Goal: Task Accomplishment & Management: Use online tool/utility

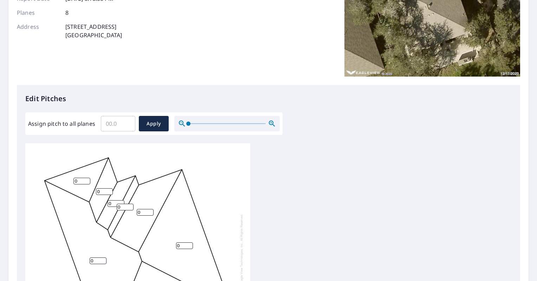
scroll to position [105, 0]
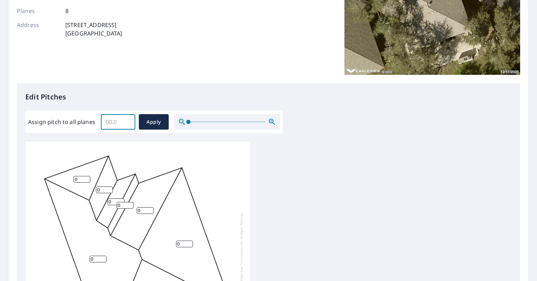
click at [131, 122] on input "Assign pitch to all planes" at bounding box center [118, 122] width 34 height 20
type input "6"
click at [150, 122] on span "Apply" at bounding box center [153, 122] width 19 height 9
type input "6"
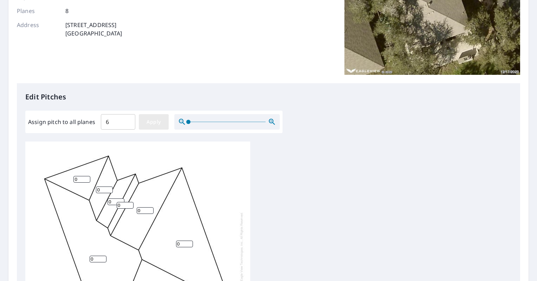
type input "6"
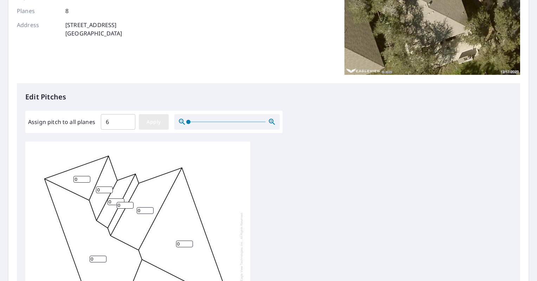
type input "6"
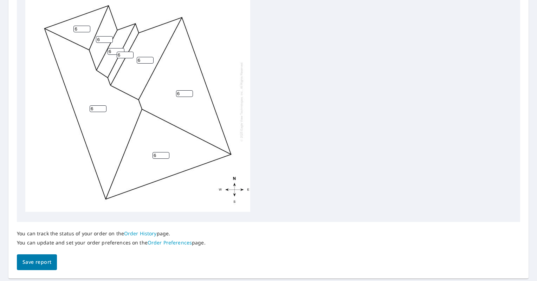
scroll to position [275, 0]
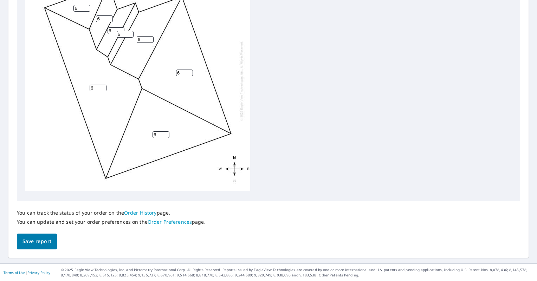
click at [34, 244] on span "Save report" at bounding box center [36, 241] width 29 height 9
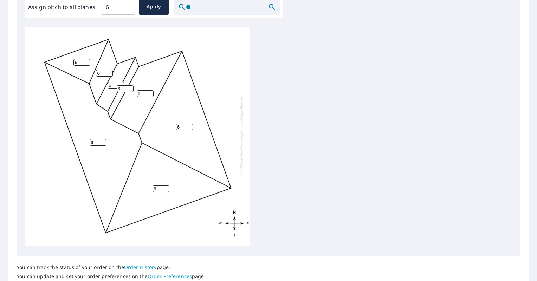
scroll to position [300, 0]
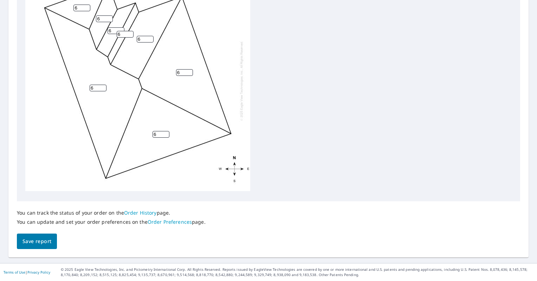
click at [37, 239] on span "Save report" at bounding box center [36, 241] width 29 height 9
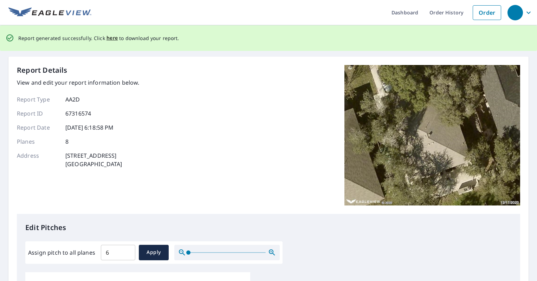
scroll to position [0, 0]
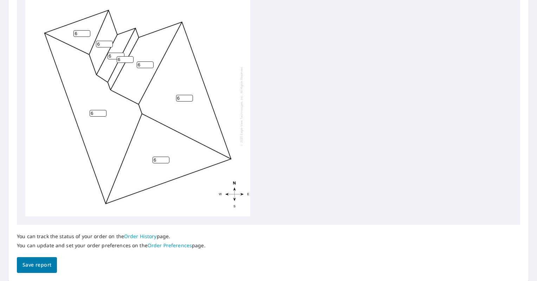
scroll to position [275, 0]
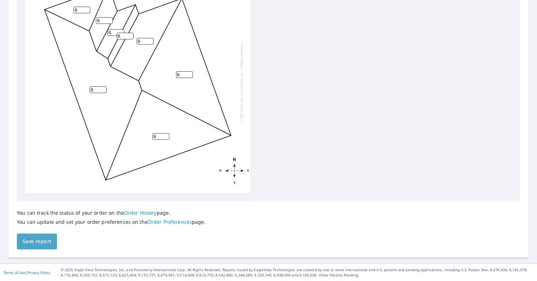
click at [35, 240] on span "Save report" at bounding box center [36, 241] width 29 height 9
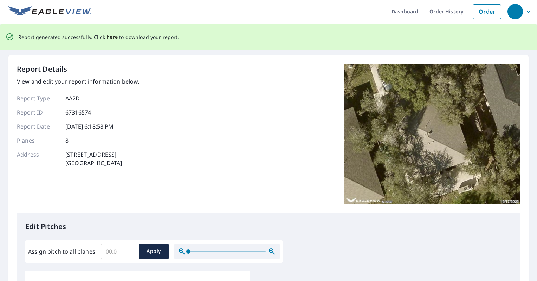
scroll to position [0, 0]
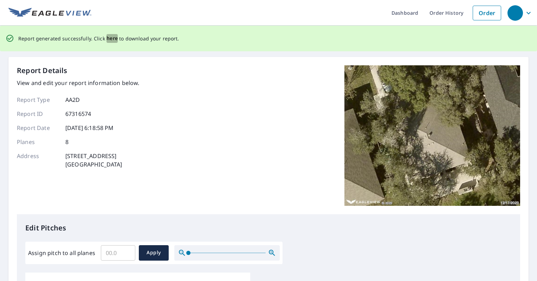
click at [111, 38] on span "here" at bounding box center [112, 38] width 12 height 9
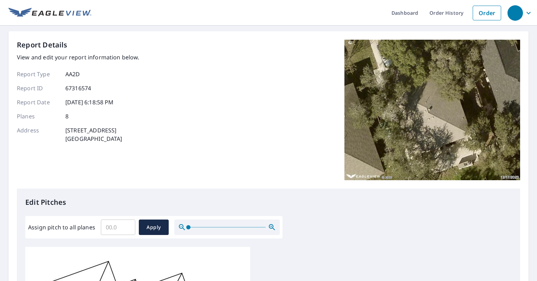
click at [260, 103] on div "Report Details View and edit your report information below. Report Type AA2D Re…" at bounding box center [268, 114] width 503 height 149
